Goal: Navigation & Orientation: Find specific page/section

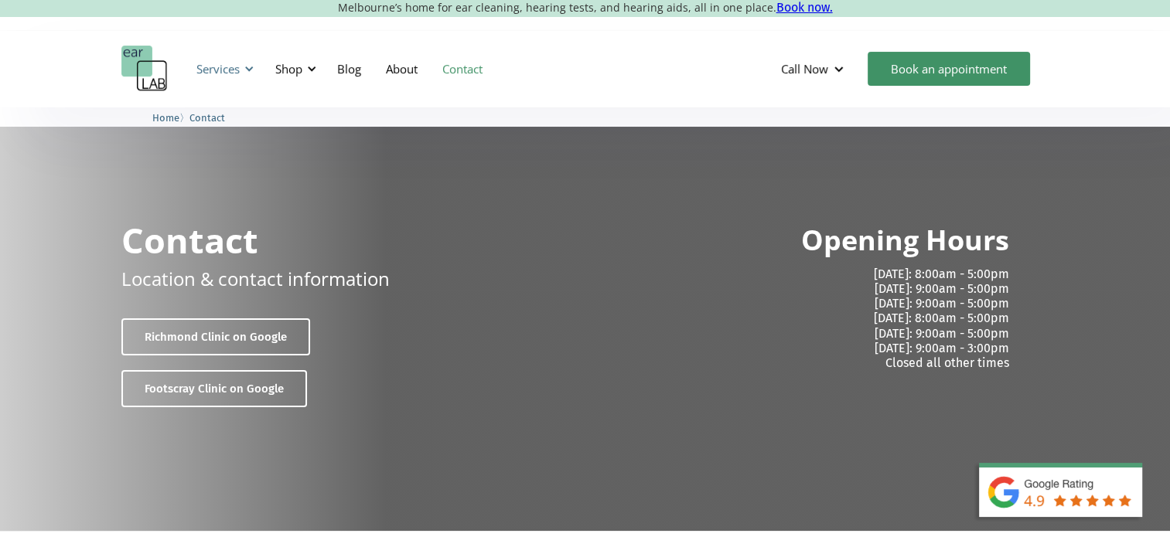
click at [226, 73] on div "Services" at bounding box center [217, 68] width 43 height 15
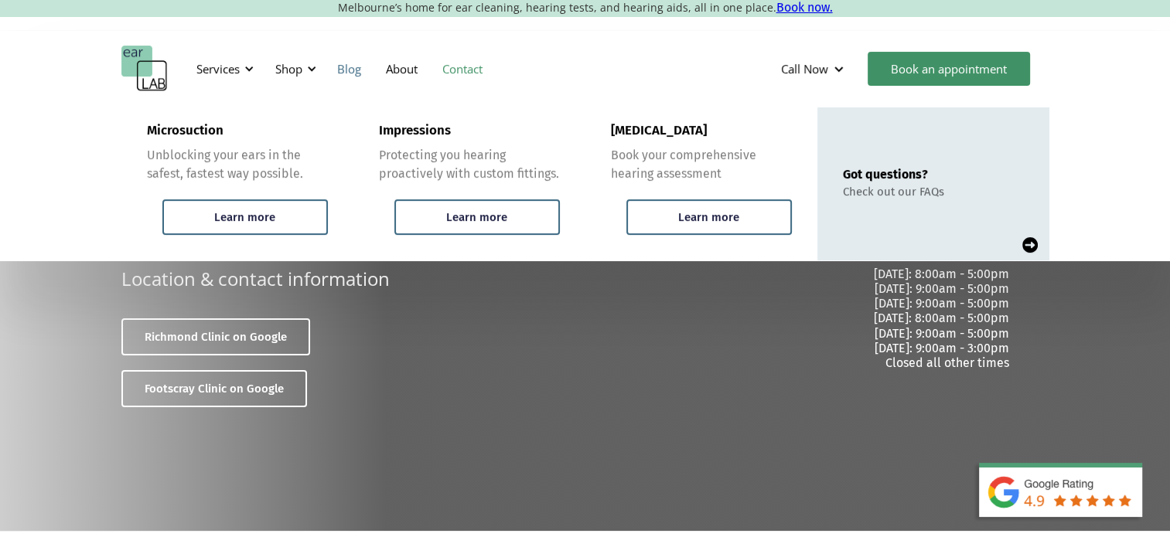
click at [329, 63] on link "Blog" at bounding box center [349, 68] width 49 height 45
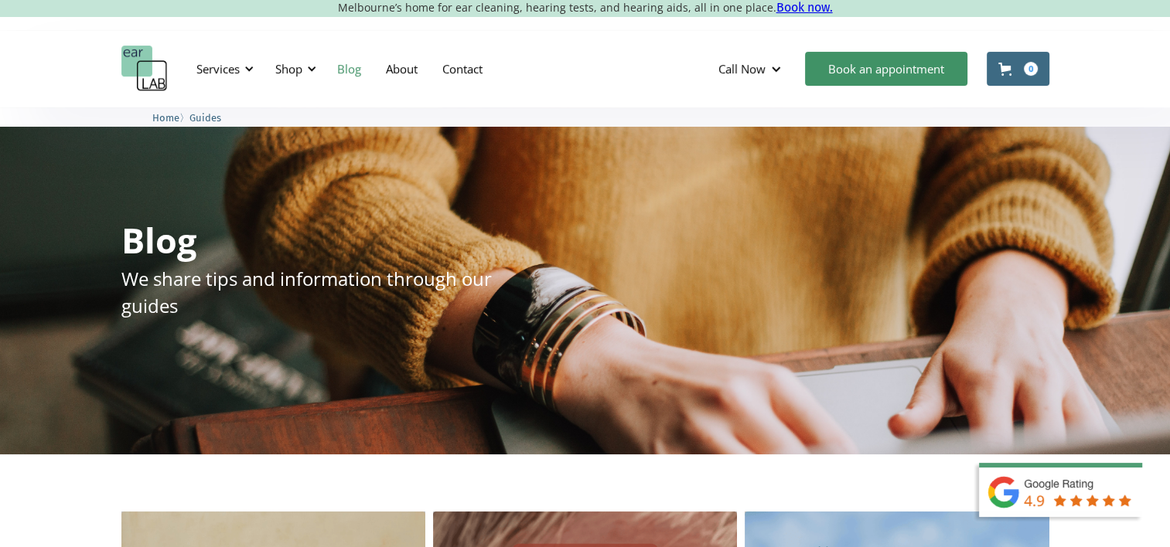
click at [387, 65] on link "About" at bounding box center [401, 68] width 56 height 45
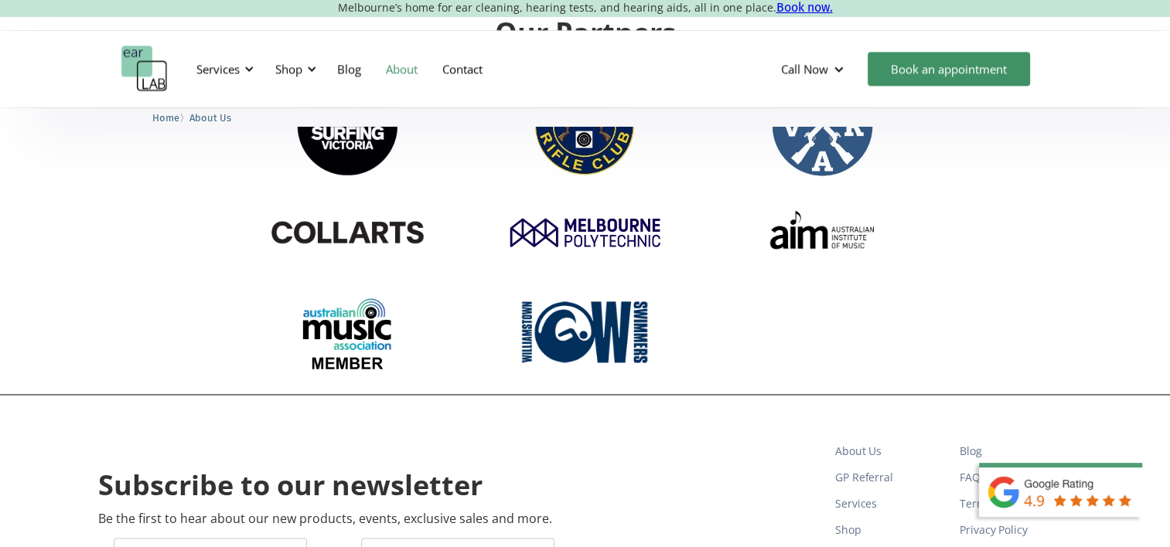
scroll to position [2146, 0]
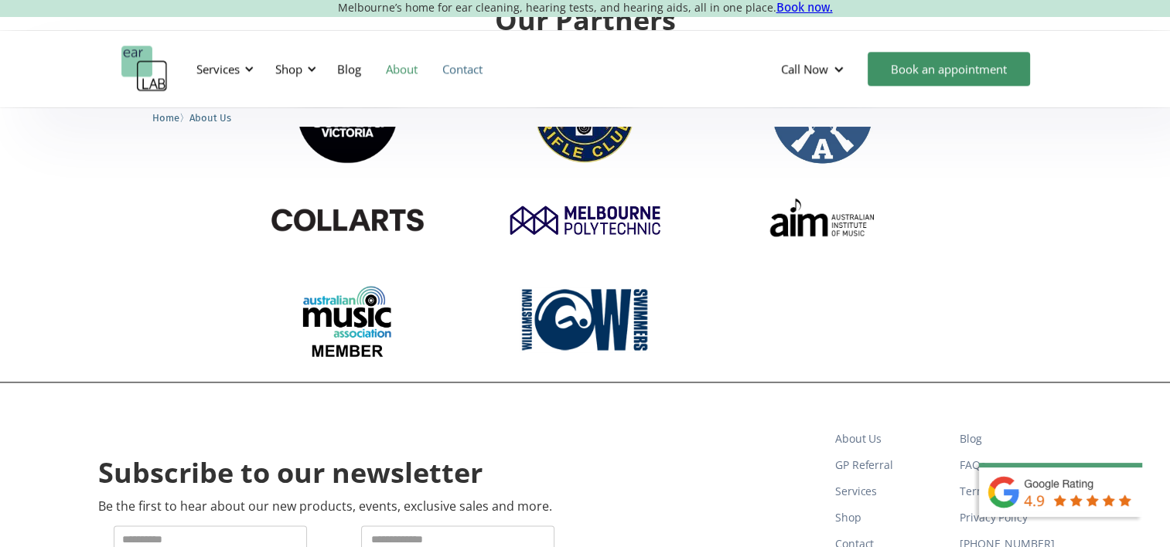
click at [464, 60] on link "Contact" at bounding box center [462, 68] width 65 height 45
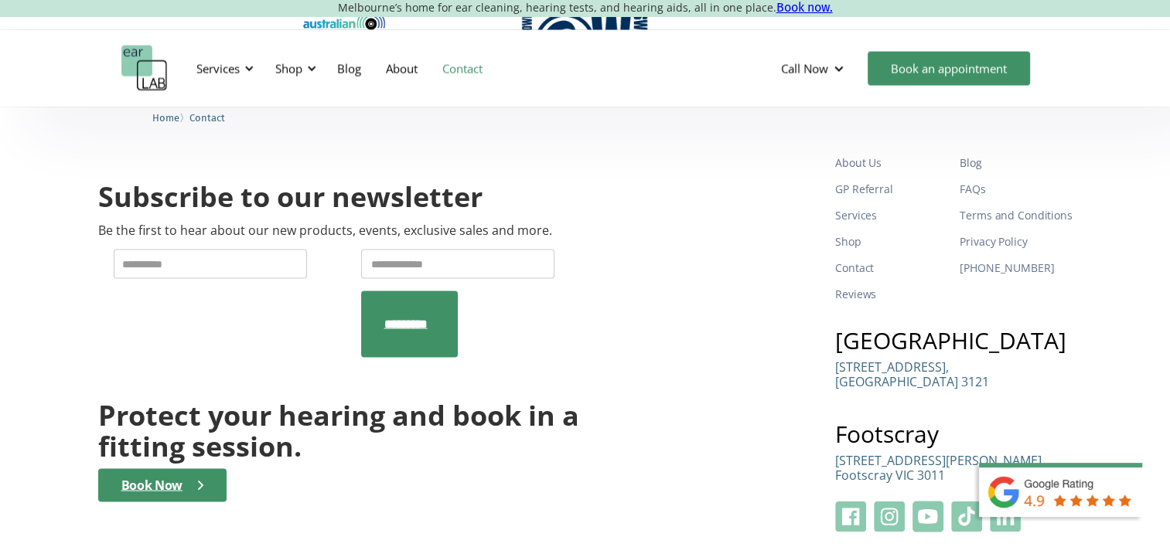
scroll to position [2474, 0]
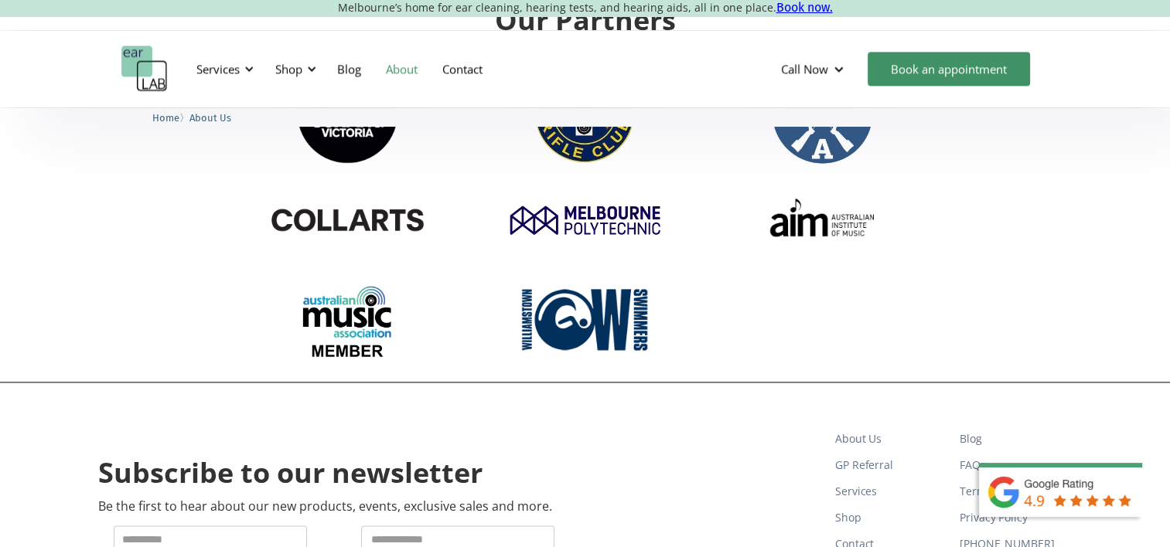
click at [1141, 165] on section "Our Partners" at bounding box center [585, 193] width 1170 height 377
click at [1065, 220] on div "Our Partners" at bounding box center [585, 193] width 974 height 377
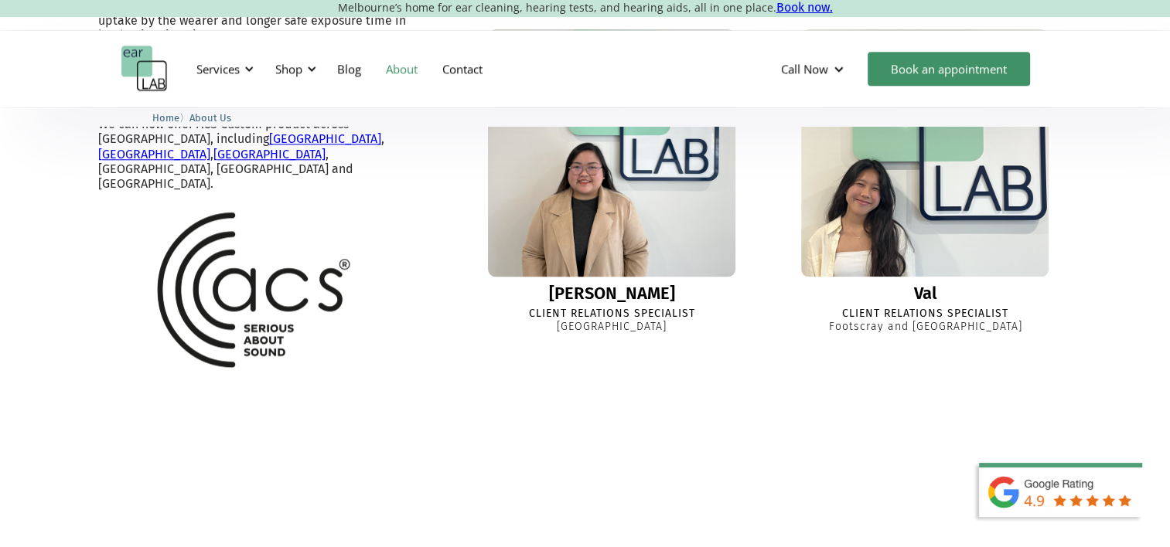
scroll to position [1593, 0]
